Goal: Check status: Check status

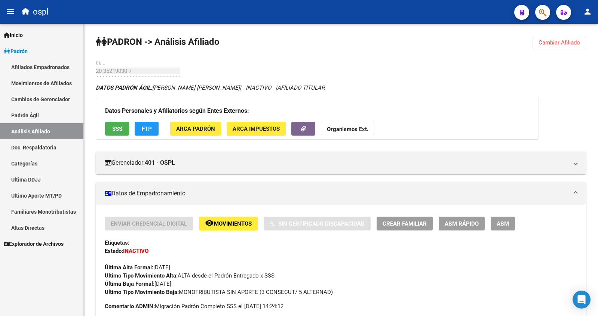
scroll to position [149, 0]
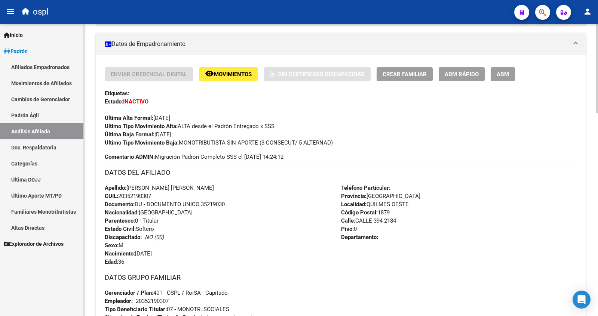
click at [252, 46] on mat-panel-title "Datos de Empadronamiento" at bounding box center [336, 44] width 463 height 8
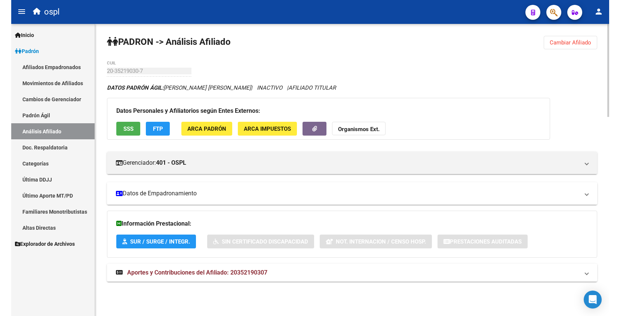
scroll to position [0, 0]
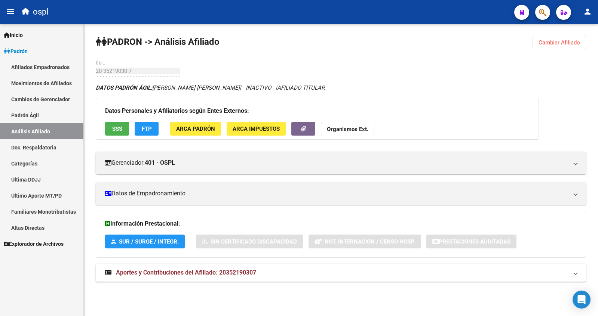
click at [213, 54] on div "PADRON -> Análisis Afiliado Cambiar Afiliado 20-35219030-7 CUIL DATOS PADRÓN ÁG…" at bounding box center [341, 166] width 514 height 284
click at [234, 69] on div "PADRON -> Análisis Afiliado Cambiar Afiliado 20-35219030-7 CUIL DATOS PADRÓN ÁG…" at bounding box center [341, 166] width 514 height 284
click at [249, 76] on div "PADRON -> Análisis Afiliado Cambiar Afiliado 20-35219030-7 CUIL DATOS PADRÓN ÁG…" at bounding box center [341, 166] width 514 height 284
click at [300, 44] on div "PADRON -> Análisis Afiliado Cambiar Afiliado 20-35219030-7 CUIL DATOS PADRÓN ÁG…" at bounding box center [341, 166] width 514 height 284
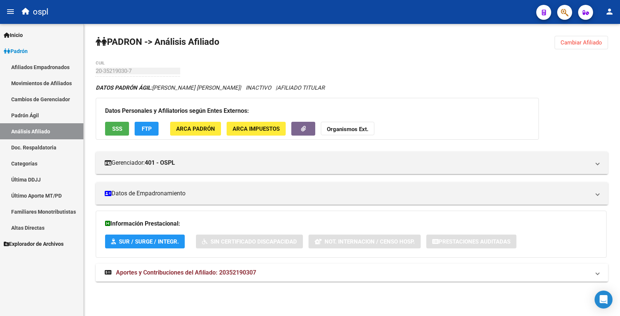
click at [253, 27] on div "PADRON -> Análisis Afiliado Cambiar Afiliado 20-35219030-7 CUIL DATOS PADRÓN ÁG…" at bounding box center [352, 166] width 536 height 284
click at [572, 42] on span "Cambiar Afiliado" at bounding box center [580, 42] width 41 height 7
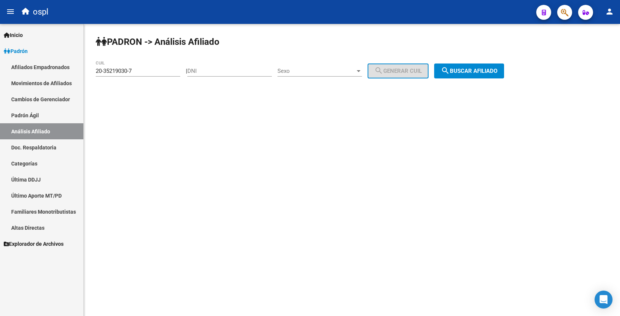
click at [101, 73] on input "20-35219030-7" at bounding box center [138, 71] width 84 height 7
click at [104, 72] on input "20-35219030-7" at bounding box center [138, 71] width 84 height 7
type input "27-24804587-1"
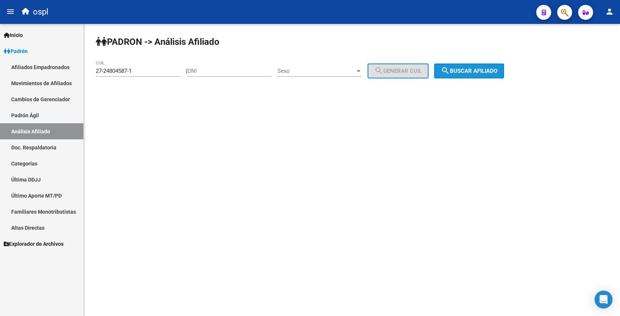
click at [484, 76] on button "search Buscar afiliado" at bounding box center [469, 71] width 70 height 15
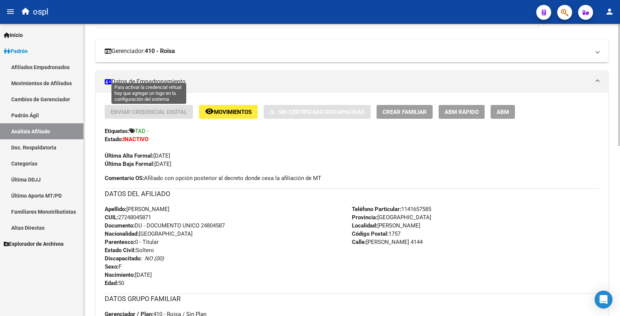
scroll to position [75, 0]
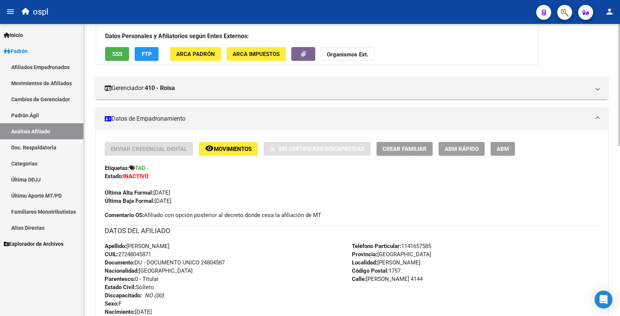
click at [110, 56] on button "SSS" at bounding box center [117, 54] width 24 height 14
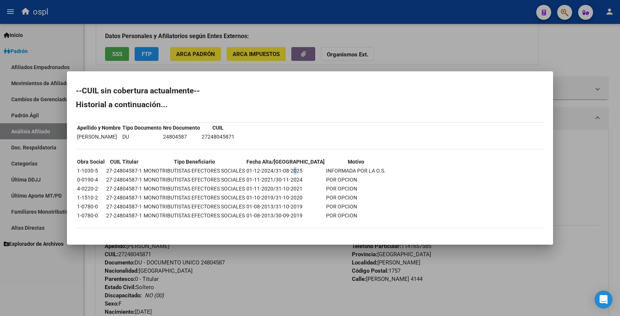
click at [295, 171] on td "01-12-2024/31-08-2025" at bounding box center [285, 171] width 79 height 8
click at [290, 169] on td "01-12-2024/31-08-2025" at bounding box center [285, 171] width 79 height 8
drag, startPoint x: 271, startPoint y: 170, endPoint x: 304, endPoint y: 171, distance: 32.5
click at [304, 171] on tr "1-1030-5 27-24804587-1 MONOTRIBUTISTAS EFECTORES SOCIALES 01-12-2024/31-08-2025…" at bounding box center [231, 171] width 309 height 8
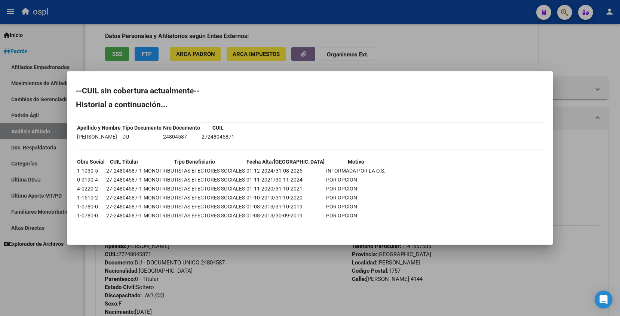
click at [162, 138] on td "DU" at bounding box center [142, 137] width 40 height 8
